Goal: Task Accomplishment & Management: Manage account settings

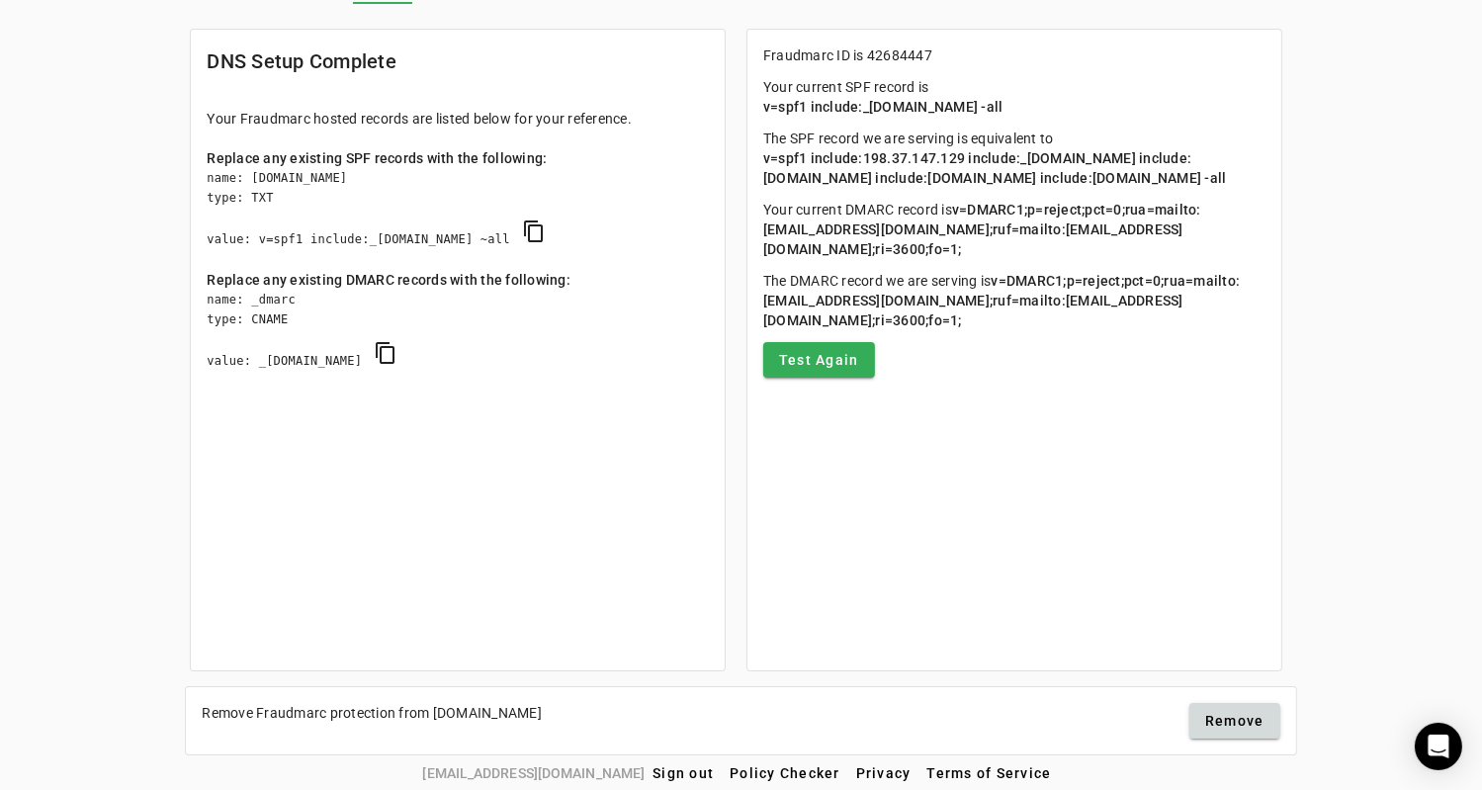
scroll to position [131, 0]
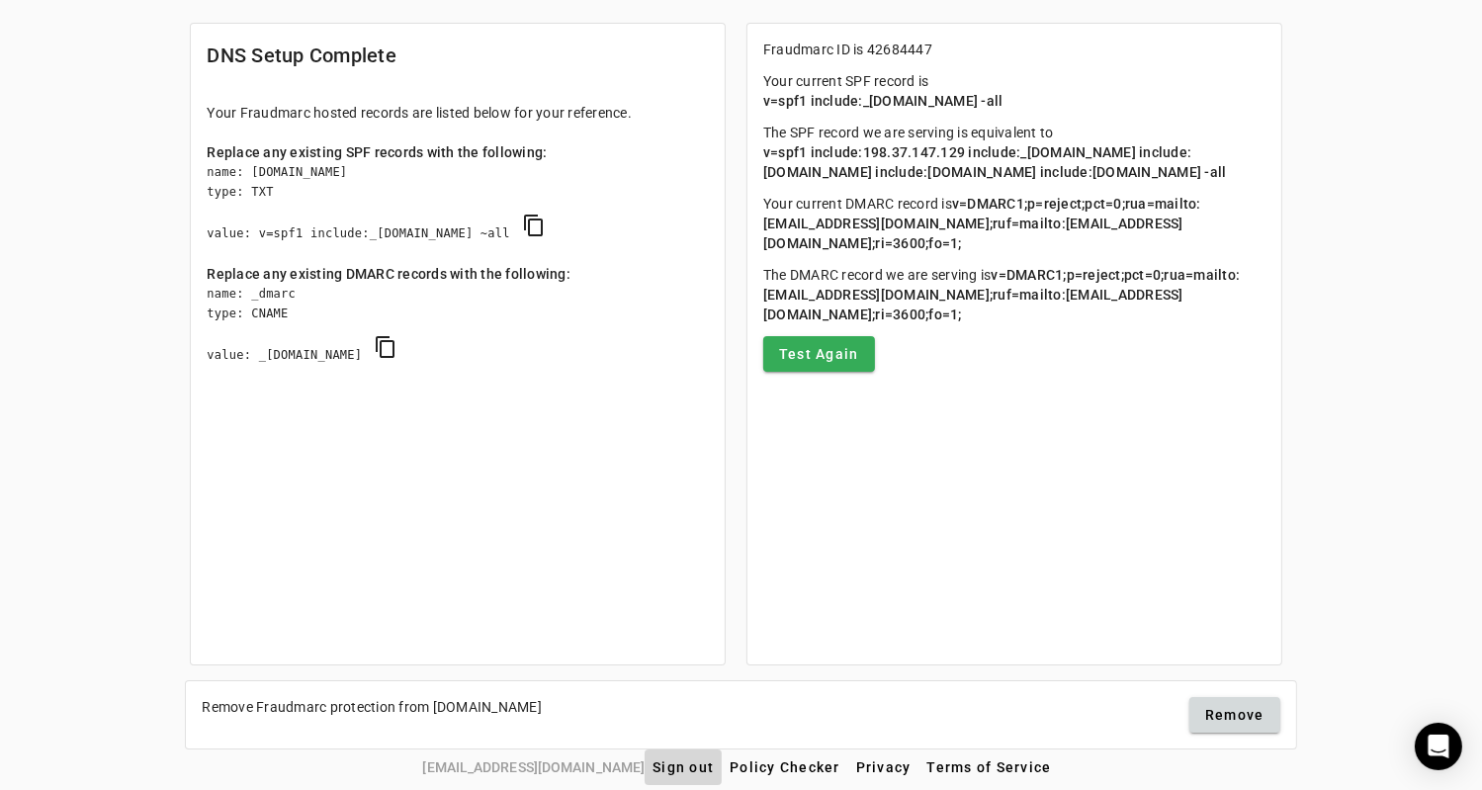
click at [658, 759] on span "Sign out" at bounding box center [683, 767] width 61 height 16
click at [842, 306] on span "v=DMARC1;p=reject;pct=0;rua=mailto:a+42684447@fdmarc.net;ruf=mailto:f+42684447@…" at bounding box center [1001, 294] width 477 height 55
click at [653, 769] on span "Sign out" at bounding box center [683, 767] width 61 height 16
click at [653, 768] on span "Sign out" at bounding box center [683, 767] width 61 height 16
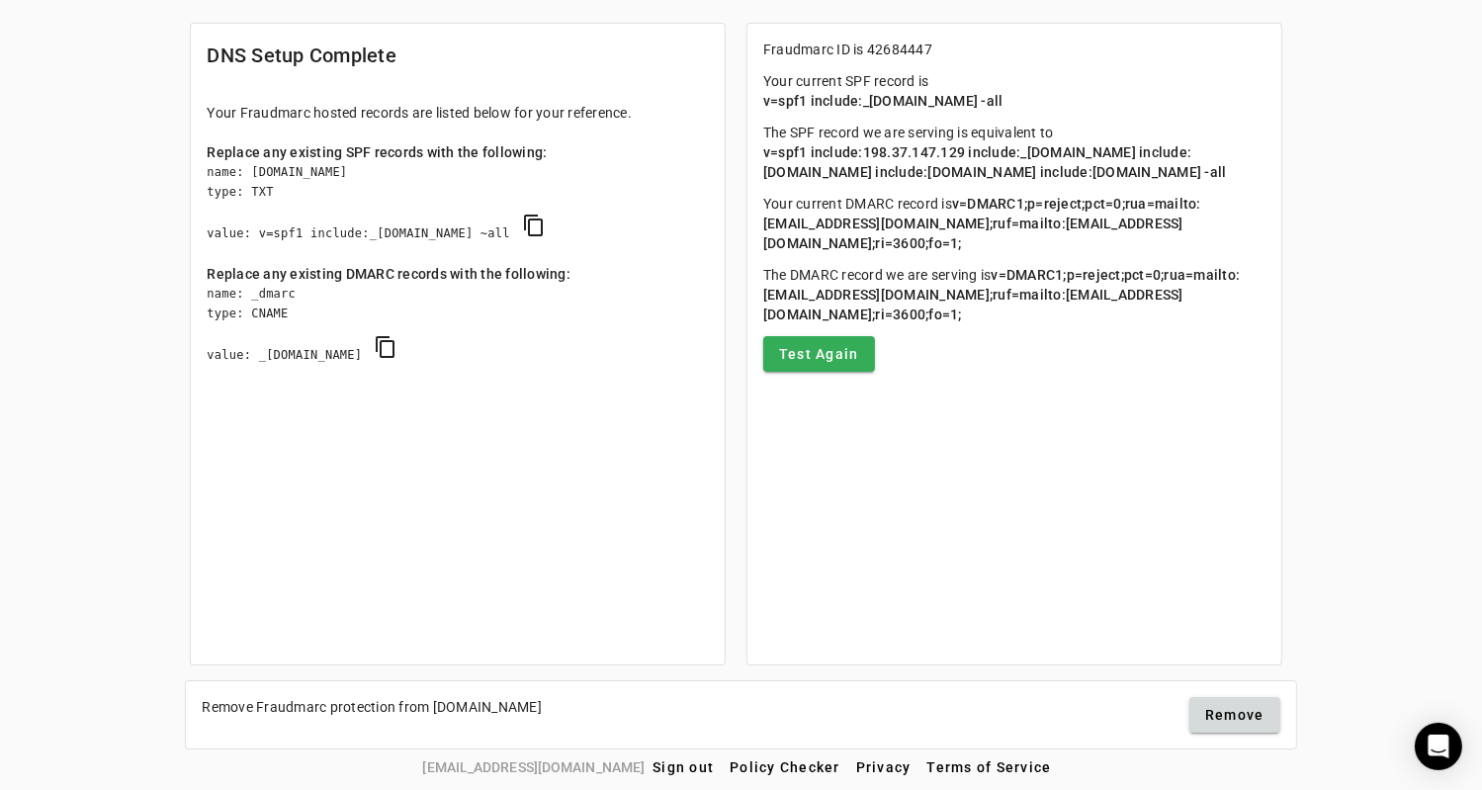
scroll to position [0, 0]
